Goal: Information Seeking & Learning: Learn about a topic

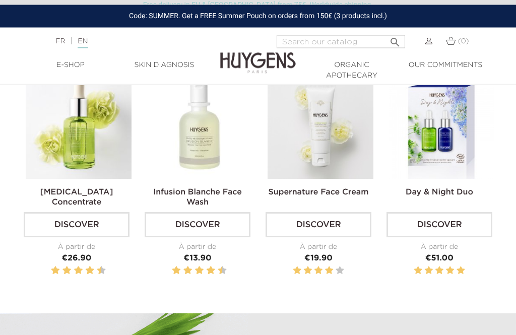
scroll to position [315, 0]
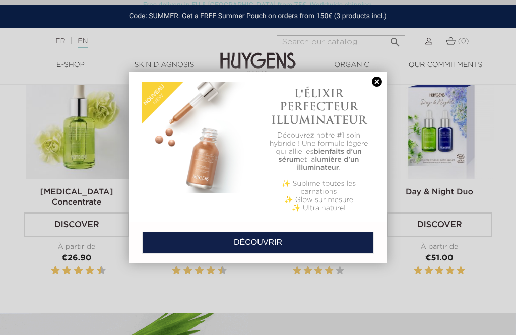
click at [379, 84] on link at bounding box center [377, 82] width 14 height 11
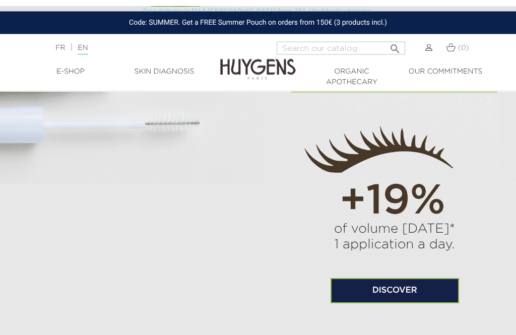
scroll to position [632, 0]
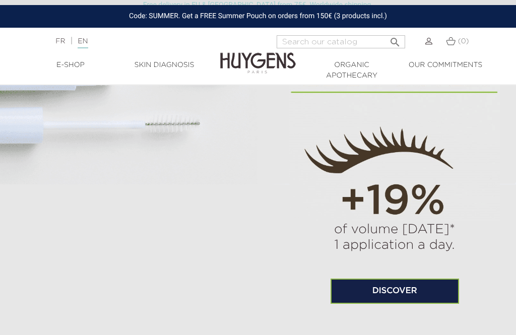
click at [393, 304] on link "Discover" at bounding box center [394, 291] width 128 height 25
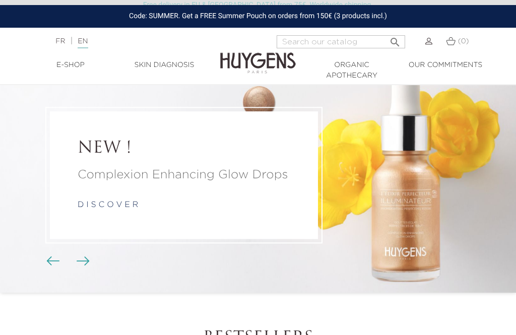
scroll to position [33, 0]
click at [48, 265] on img "Carousel buttons" at bounding box center [52, 260] width 13 height 9
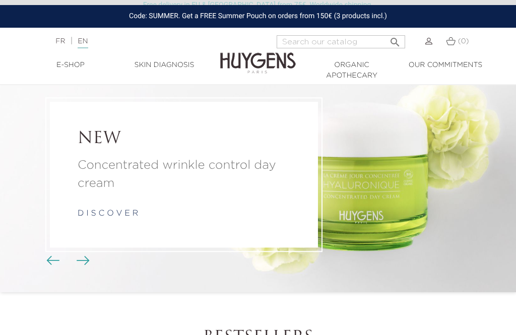
click at [386, 205] on li "NEW Concentrated wrinkle control day cream d i s c o v e r" at bounding box center [258, 174] width 516 height 235
click at [385, 208] on li "NEW Concentrated wrinkle control day cream d i s c o v e r" at bounding box center [258, 174] width 516 height 235
click at [360, 191] on li "NEW Concentrated wrinkle control day cream d i s c o v e r" at bounding box center [258, 174] width 516 height 235
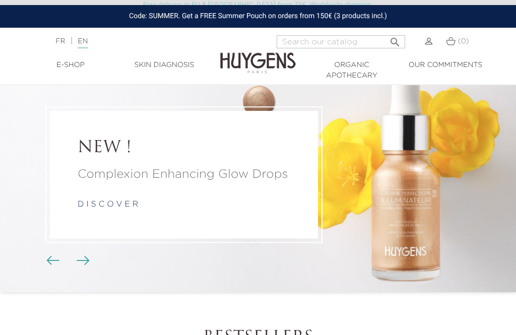
click at [50, 265] on img "Carousel buttons" at bounding box center [52, 260] width 13 height 9
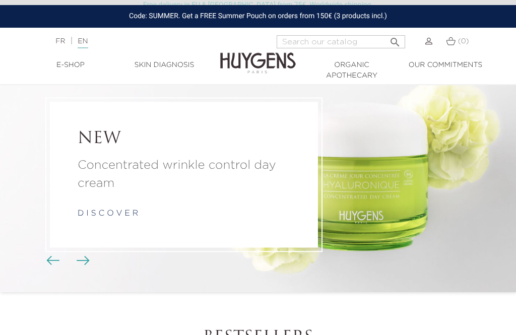
click at [117, 218] on link "d i s c o v e r" at bounding box center [108, 214] width 60 height 8
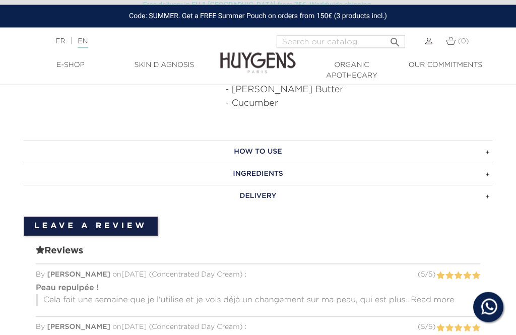
click at [491, 141] on h3 "How to use" at bounding box center [258, 152] width 469 height 22
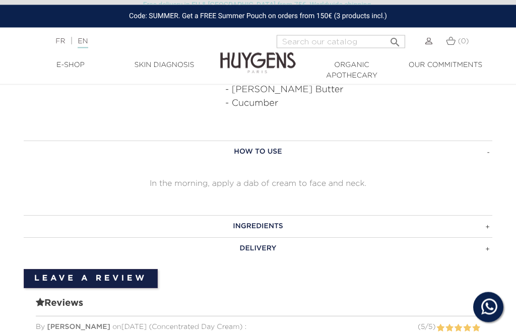
scroll to position [682, 0]
click at [491, 215] on h3 "Ingredients" at bounding box center [258, 226] width 469 height 22
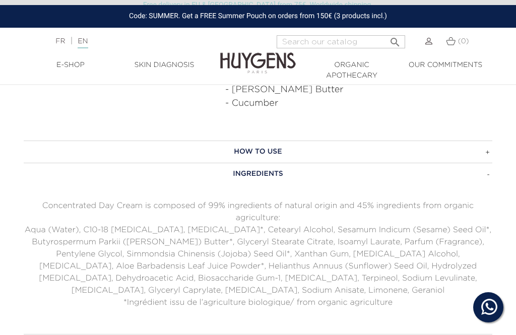
click at [499, 299] on div "How to use In the morning, apply a dab of cream to face and neck. Ingredients C…" at bounding box center [258, 248] width 484 height 215
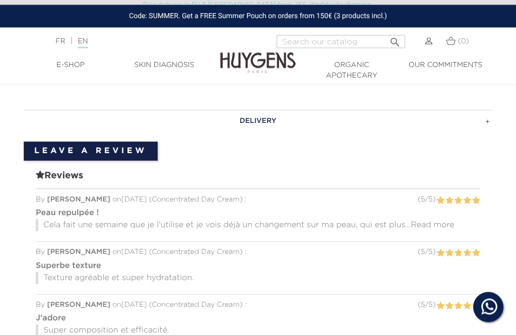
scroll to position [901, 0]
